Goal: Task Accomplishment & Management: Manage account settings

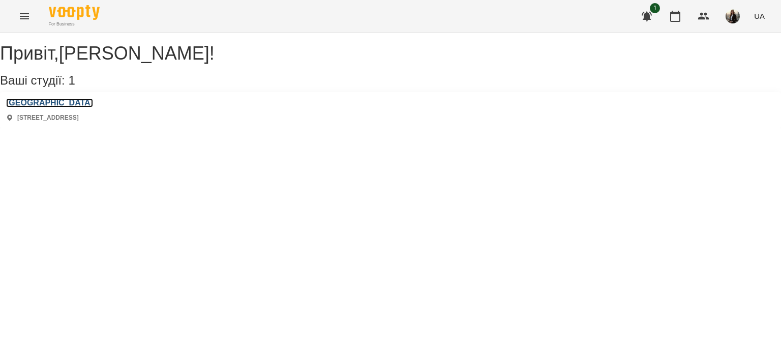
click at [53, 107] on h3 "[GEOGRAPHIC_DATA]" at bounding box center [49, 102] width 87 height 9
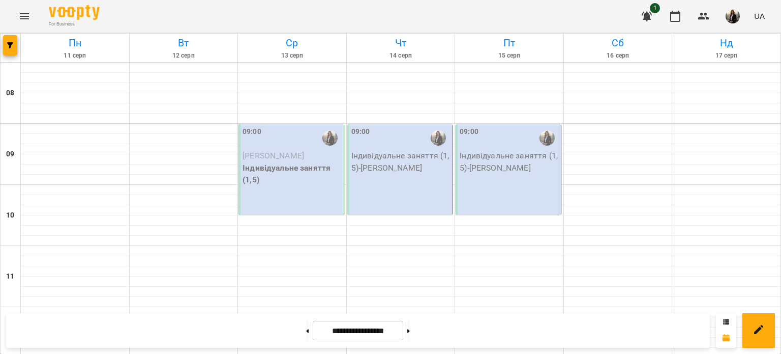
scroll to position [517, 0]
click at [306, 321] on button at bounding box center [307, 330] width 3 height 22
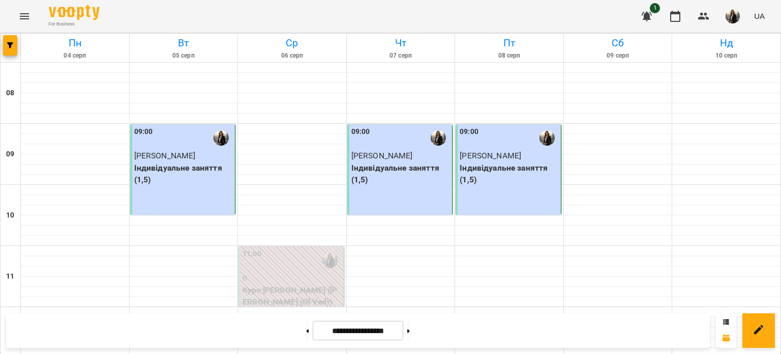
scroll to position [161, 0]
click at [410, 334] on button at bounding box center [408, 330] width 3 height 22
type input "**********"
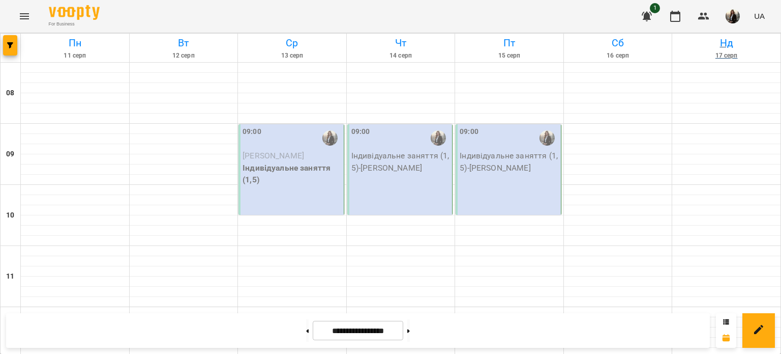
scroll to position [110, 0]
click at [737, 19] on img "button" at bounding box center [733, 16] width 14 height 14
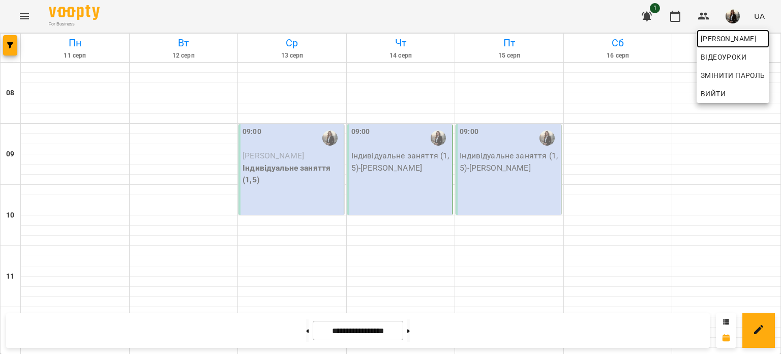
click at [732, 37] on span "[PERSON_NAME]" at bounding box center [733, 39] width 65 height 12
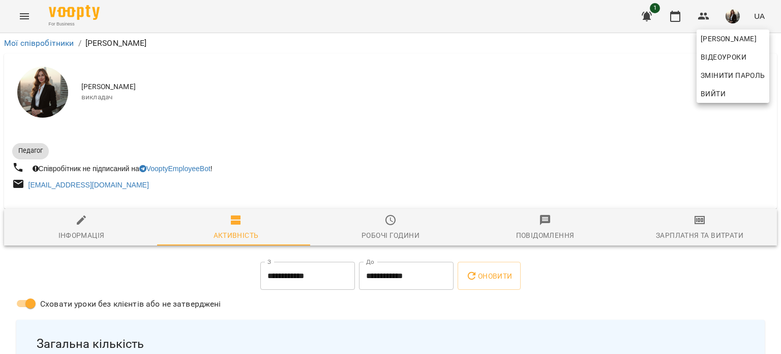
click at [684, 229] on div at bounding box center [390, 177] width 781 height 354
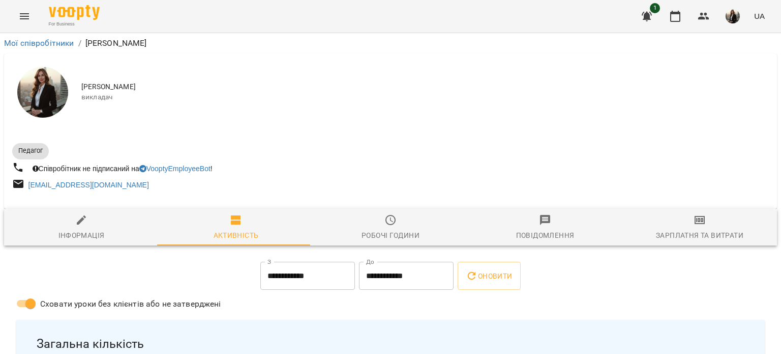
click at [694, 225] on icon "button" at bounding box center [700, 220] width 12 height 12
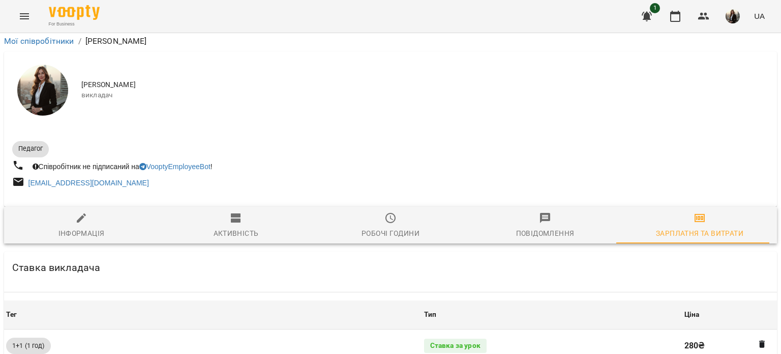
scroll to position [610, 0]
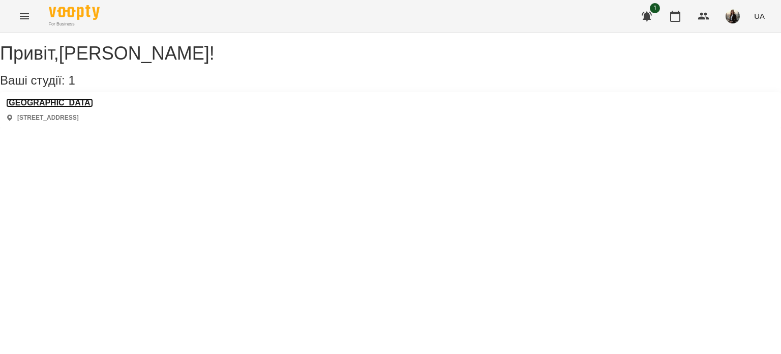
click at [55, 107] on h3 "[GEOGRAPHIC_DATA]" at bounding box center [49, 102] width 87 height 9
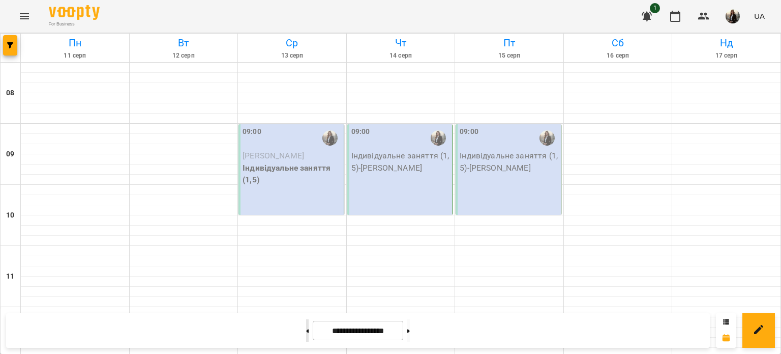
click at [306, 337] on button at bounding box center [307, 330] width 3 height 22
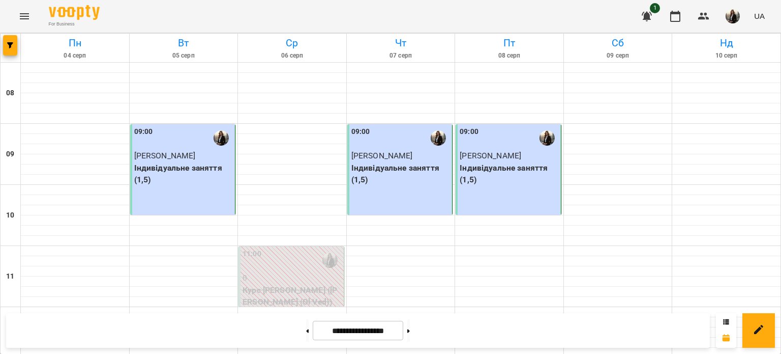
scroll to position [610, 0]
click at [410, 329] on button at bounding box center [408, 330] width 3 height 22
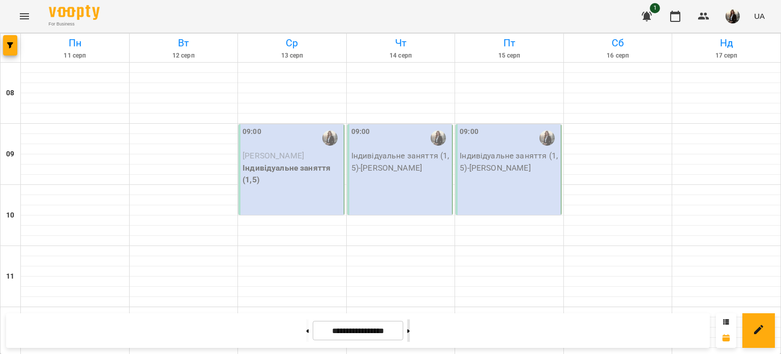
click at [410, 329] on button at bounding box center [408, 330] width 3 height 22
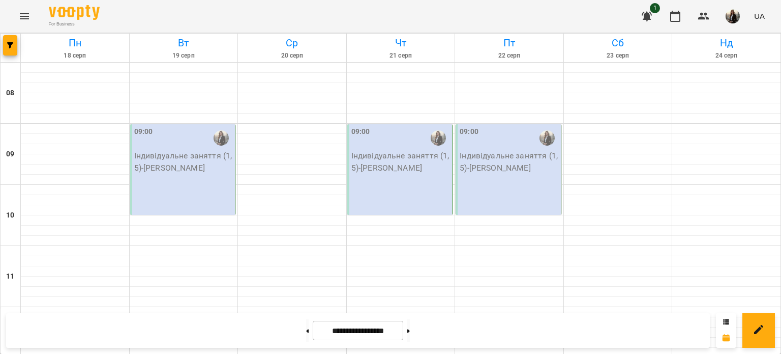
scroll to position [0, 0]
click at [27, 2] on div "For Business 1 UA" at bounding box center [390, 16] width 781 height 33
click at [25, 11] on icon "Menu" at bounding box center [24, 16] width 12 height 12
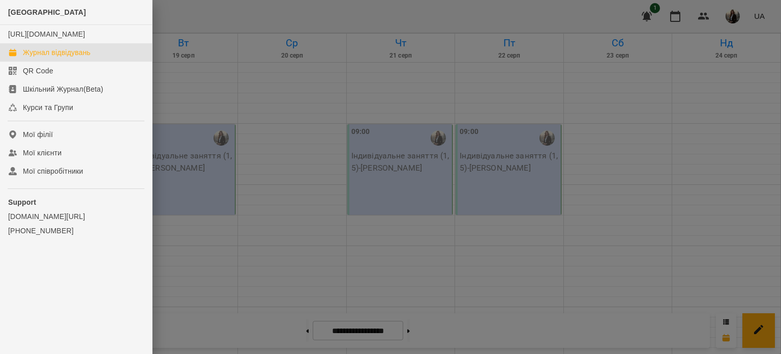
click at [188, 10] on div at bounding box center [390, 177] width 781 height 354
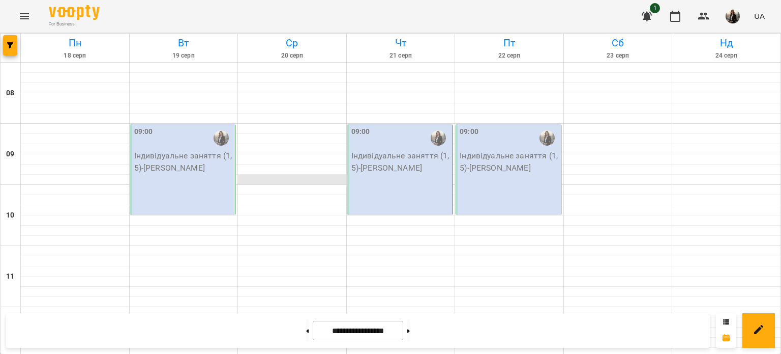
scroll to position [458, 0]
click at [306, 334] on button at bounding box center [307, 330] width 3 height 22
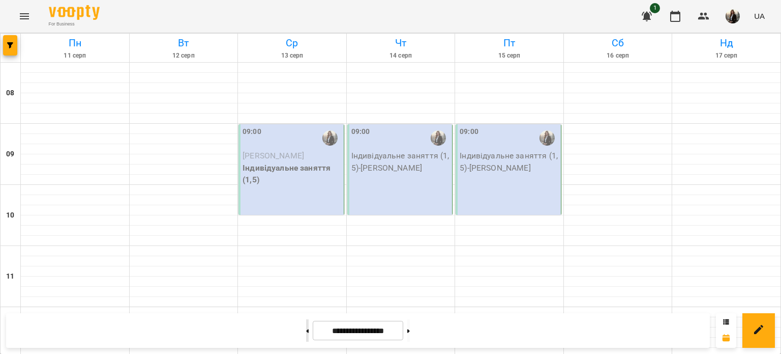
click at [306, 335] on button at bounding box center [307, 330] width 3 height 22
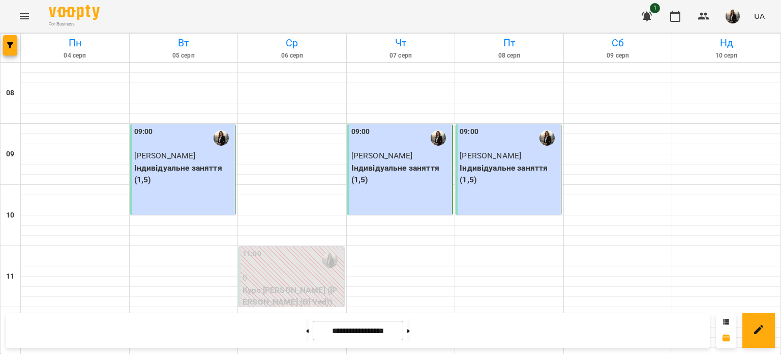
scroll to position [568, 0]
click at [410, 333] on button at bounding box center [408, 330] width 3 height 22
type input "**********"
